Goal: Task Accomplishment & Management: Use online tool/utility

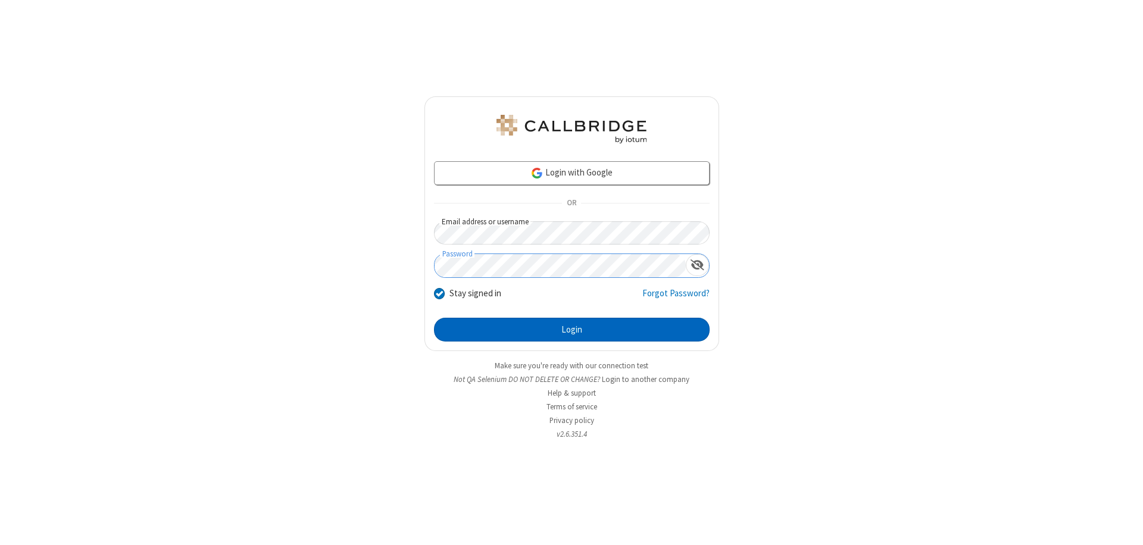
click at [572, 330] on button "Login" at bounding box center [572, 330] width 276 height 24
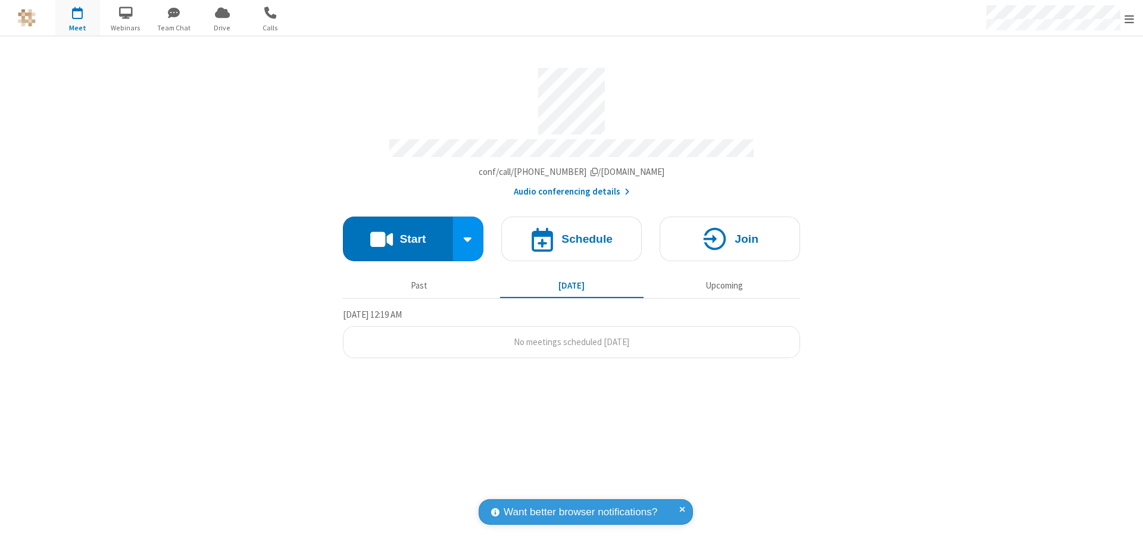
click at [398, 233] on button "Start" at bounding box center [398, 239] width 110 height 45
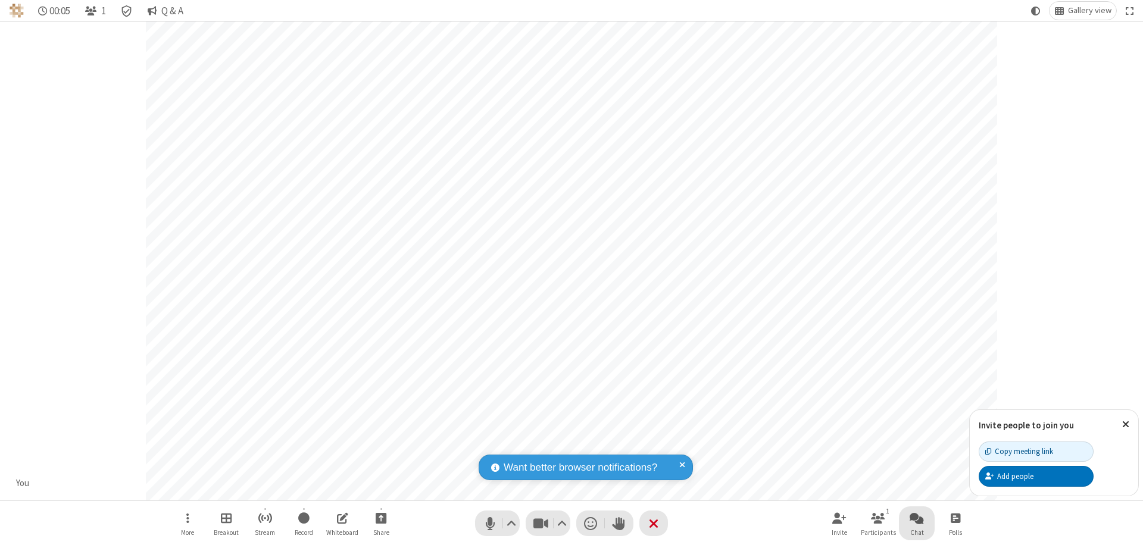
click at [917, 518] on span "Open chat" at bounding box center [917, 518] width 14 height 15
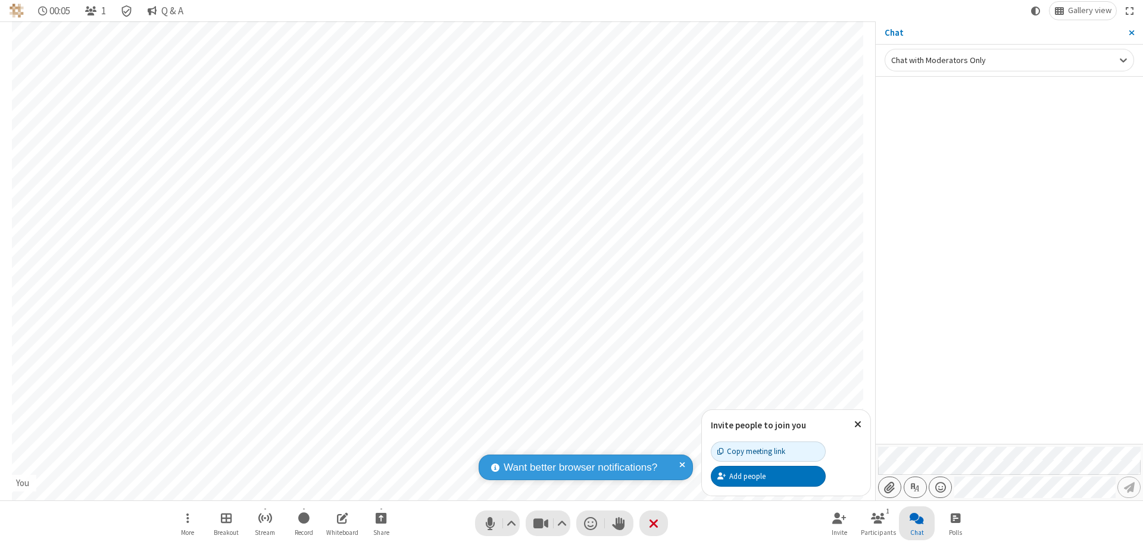
type input "C:\fakepath\doc_test.docx"
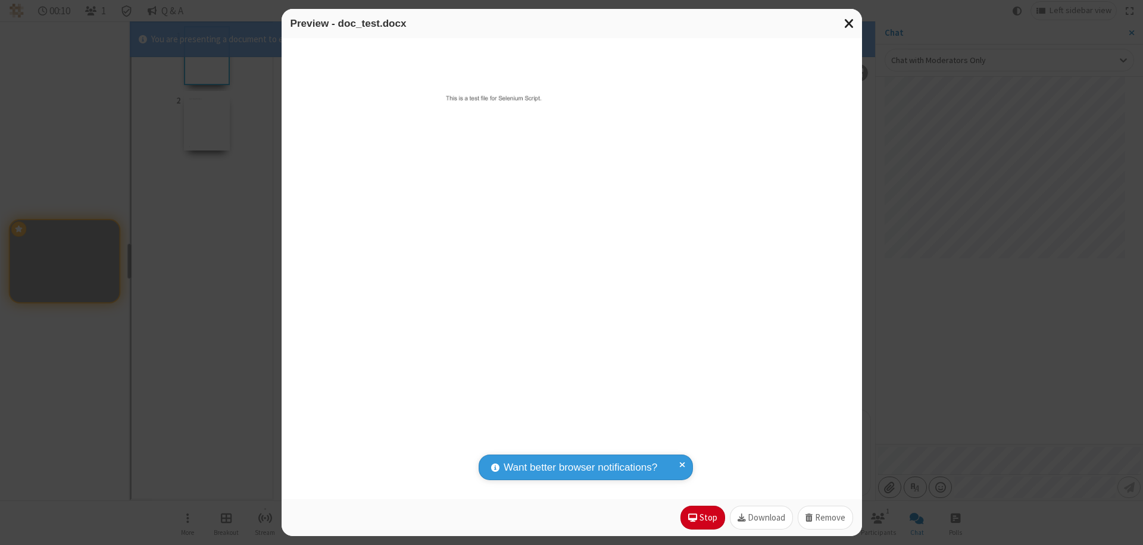
click at [849, 23] on span "Close modal" at bounding box center [849, 22] width 11 height 15
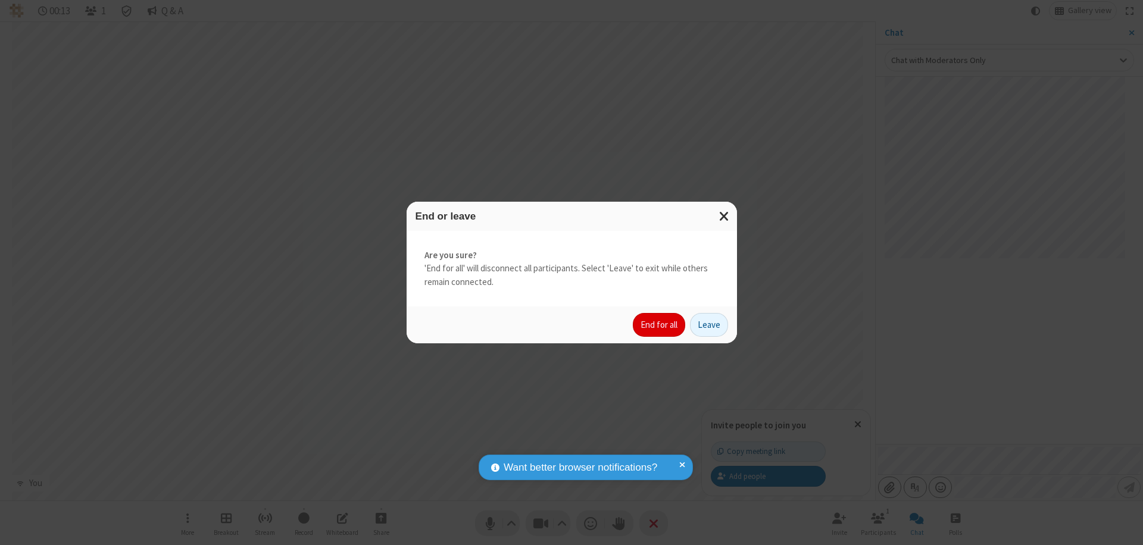
click at [660, 325] on button "End for all" at bounding box center [659, 325] width 52 height 24
